Goal: Task Accomplishment & Management: Use online tool/utility

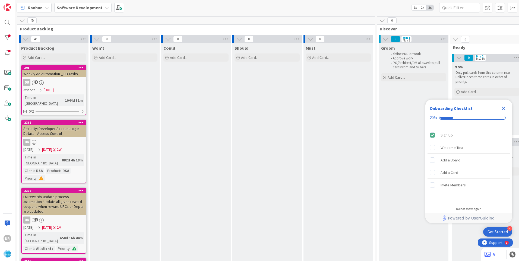
click at [500, 107] on icon "Close Checklist" at bounding box center [503, 108] width 7 height 7
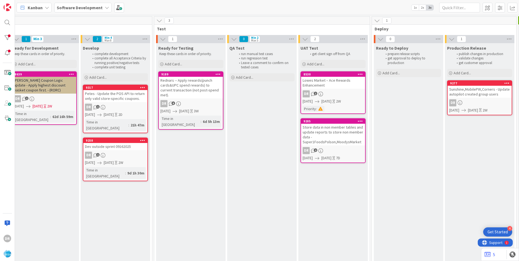
scroll to position [0, 714]
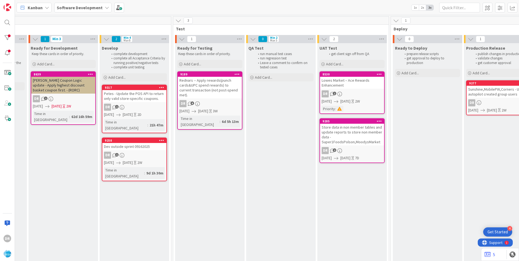
click at [136, 143] on div "Dev outside sprint 09162025" at bounding box center [134, 146] width 64 height 7
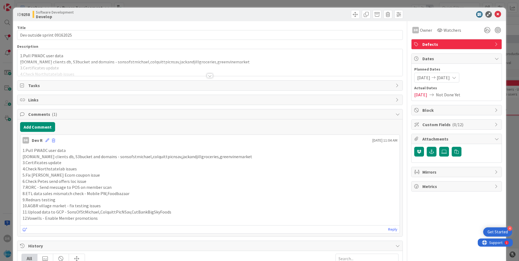
click at [85, 63] on div at bounding box center [209, 69] width 385 height 14
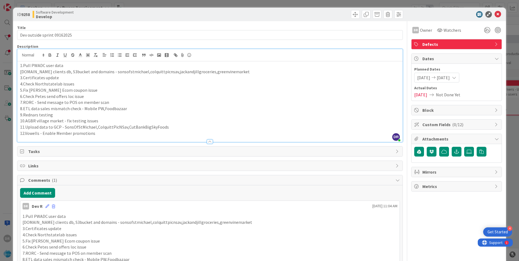
click at [101, 120] on p "10.AGBR village market - fix testing issues" at bounding box center [209, 121] width 379 height 6
click at [100, 136] on p "12.Vowells - Enable Member promotions" at bounding box center [209, 133] width 379 height 6
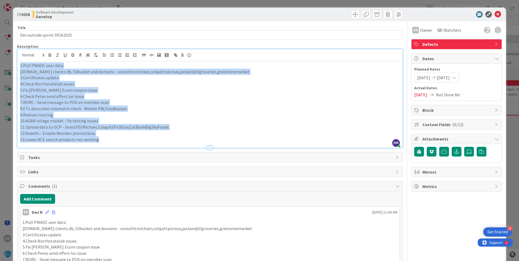
copy div "1.Pull PWADC user data [DOMAIN_NAME] clients db, S3bucket and domains - sonsofs…"
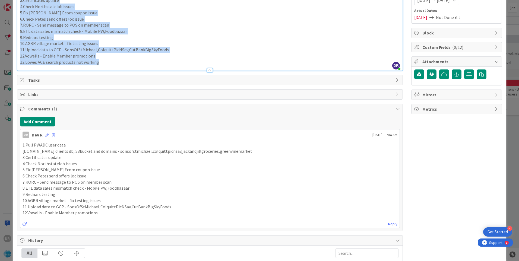
scroll to position [81, 0]
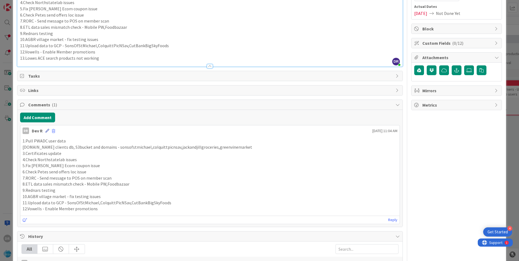
click at [47, 131] on icon at bounding box center [47, 131] width 4 height 4
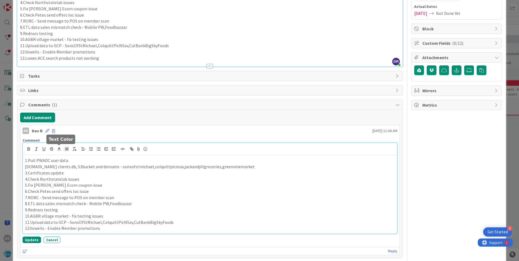
click at [86, 189] on p "6.Check Petes send offers loc issue" at bounding box center [210, 191] width 370 height 6
click at [31, 247] on button "Update" at bounding box center [32, 246] width 18 height 7
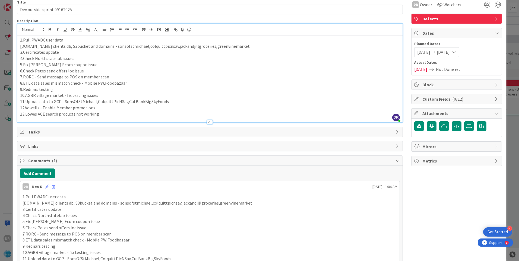
scroll to position [0, 0]
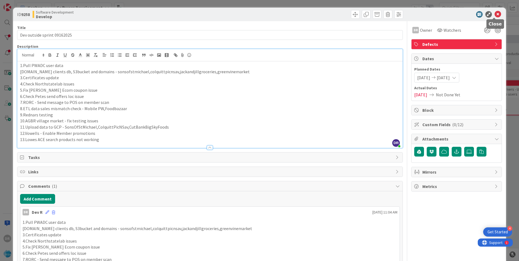
click at [495, 14] on icon at bounding box center [497, 14] width 7 height 7
